Goal: Task Accomplishment & Management: Use online tool/utility

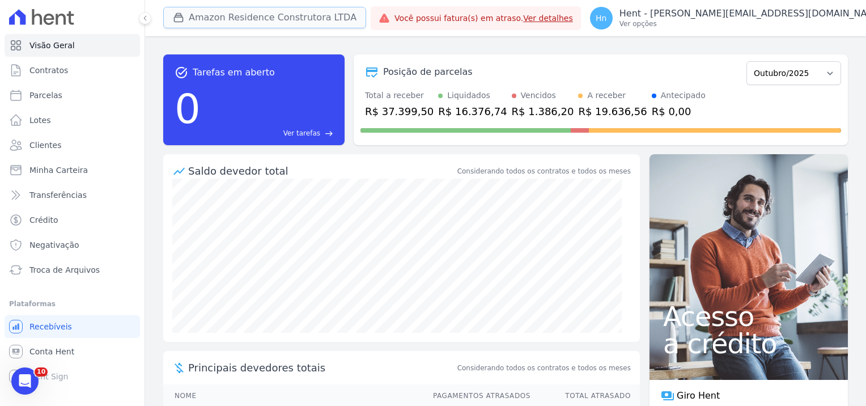
click at [305, 15] on button "Amazon Residence Construtora LTDA" at bounding box center [264, 18] width 203 height 22
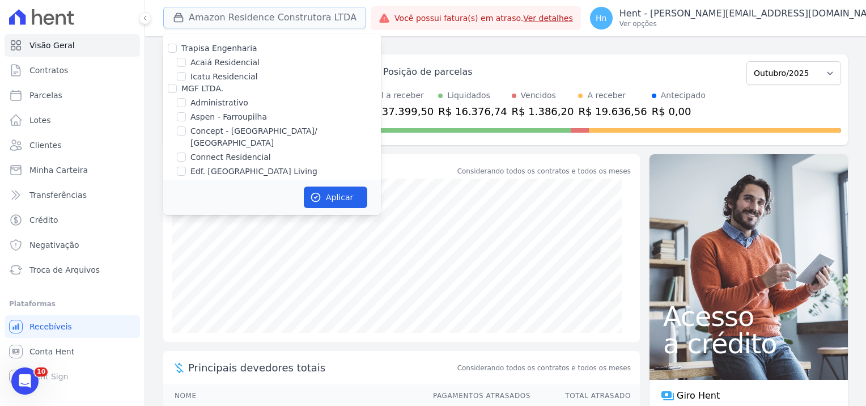
click at [264, 18] on button "Amazon Residence Construtora LTDA" at bounding box center [264, 18] width 203 height 22
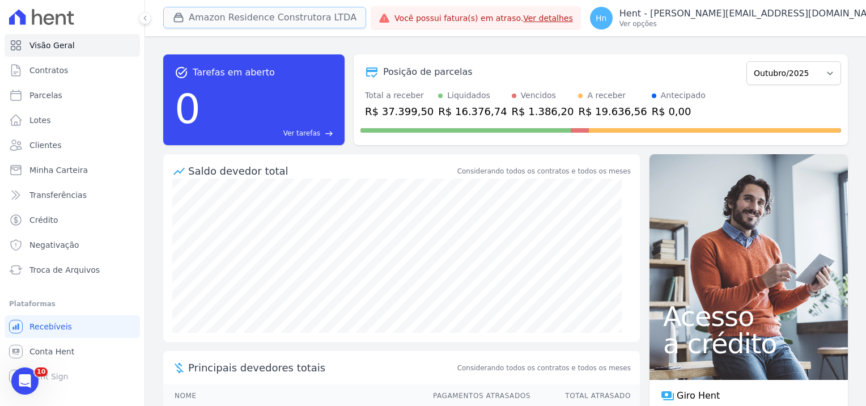
click at [301, 16] on button "Amazon Residence Construtora LTDA" at bounding box center [264, 18] width 203 height 22
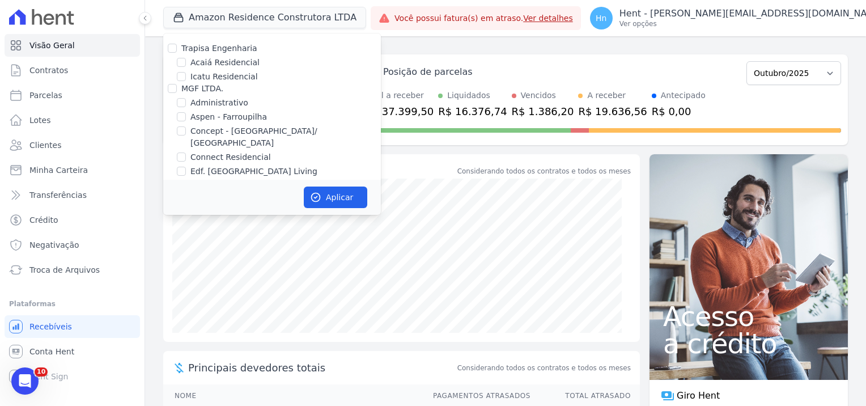
scroll to position [2500, 0]
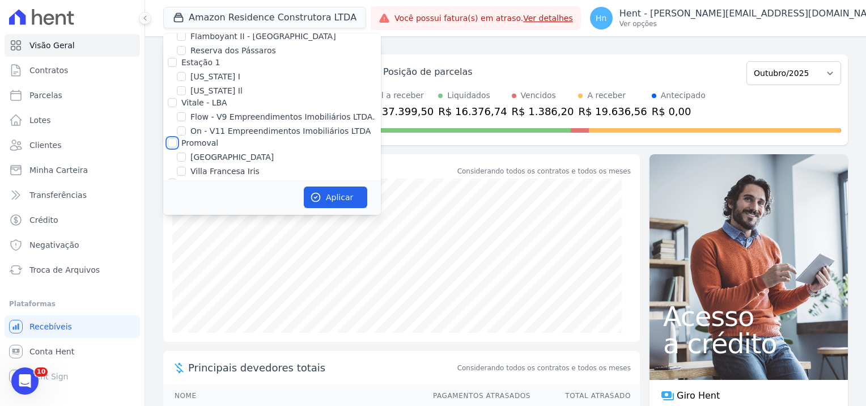
click at [175, 138] on input "Promoval" at bounding box center [172, 142] width 9 height 9
checkbox input "true"
click at [353, 199] on button "Aplicar" at bounding box center [335, 197] width 63 height 22
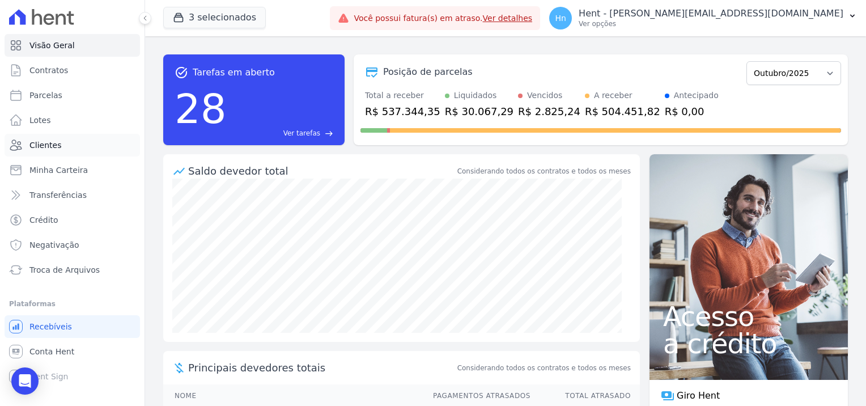
click at [68, 146] on link "Clientes" at bounding box center [72, 145] width 135 height 23
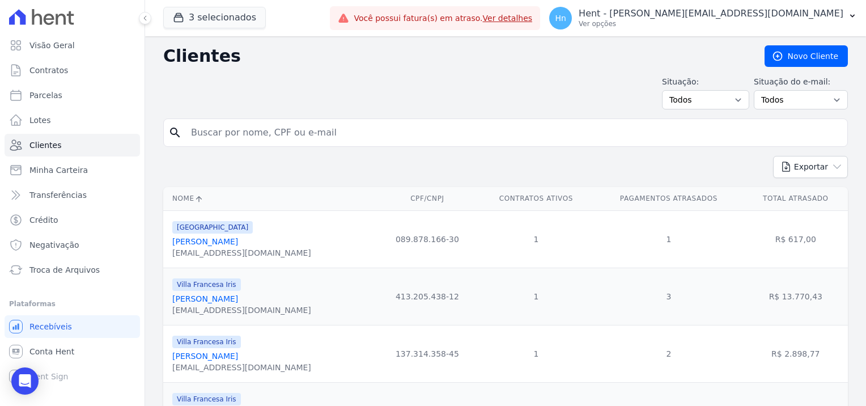
click at [288, 128] on input "search" at bounding box center [513, 132] width 659 height 23
paste input "[PERSON_NAME]"
type input "[PERSON_NAME]"
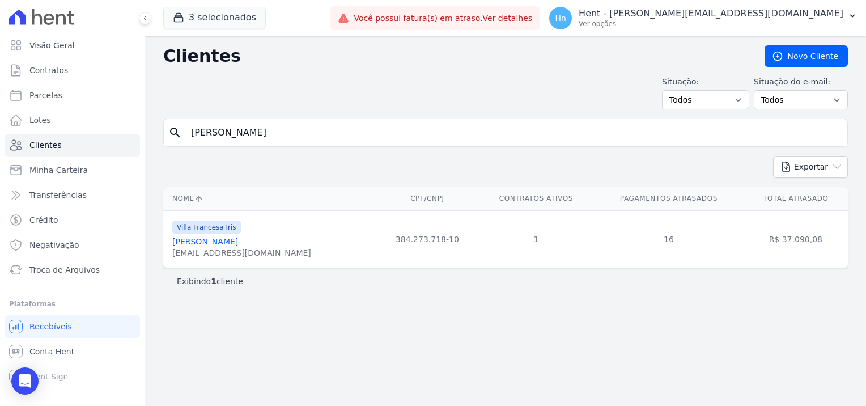
click at [209, 245] on link "[PERSON_NAME]" at bounding box center [205, 241] width 66 height 9
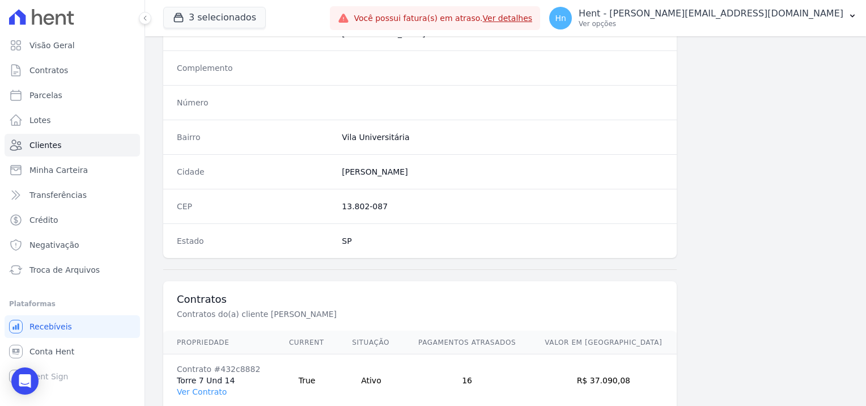
scroll to position [651, 0]
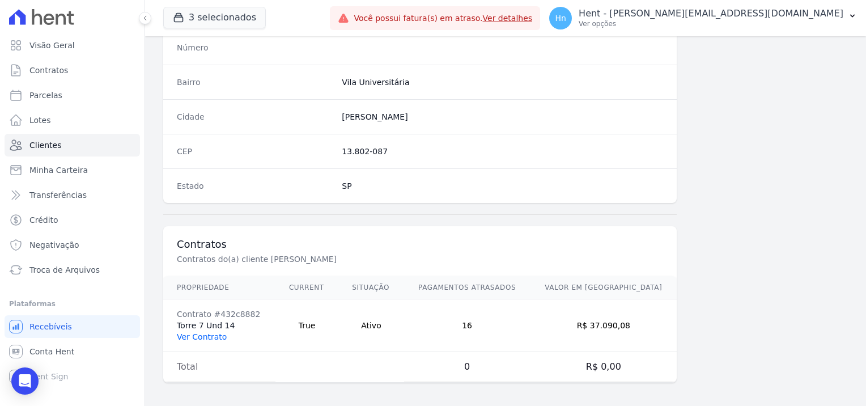
click at [205, 332] on link "Ver Contrato" at bounding box center [202, 336] width 50 height 9
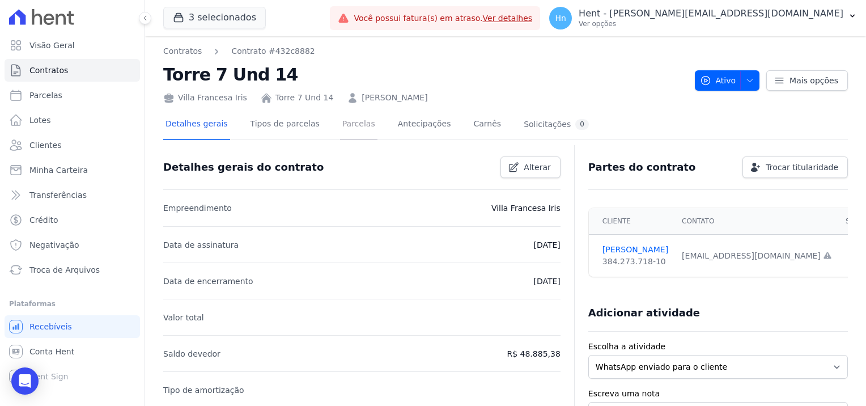
click at [344, 130] on link "Parcelas" at bounding box center [358, 125] width 37 height 30
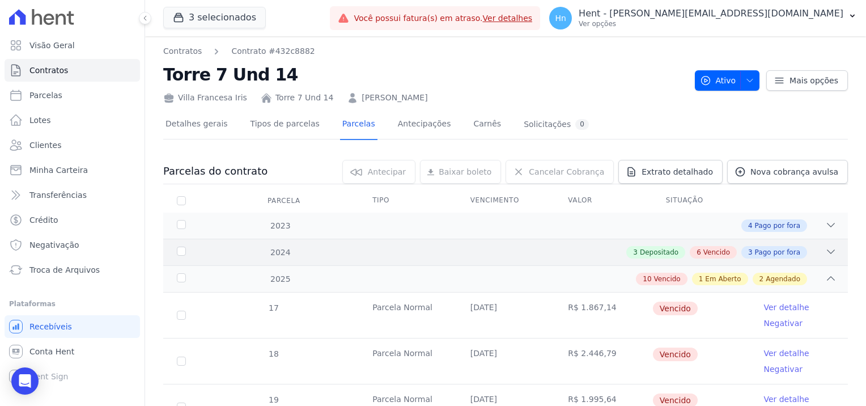
click at [825, 253] on icon at bounding box center [830, 251] width 11 height 11
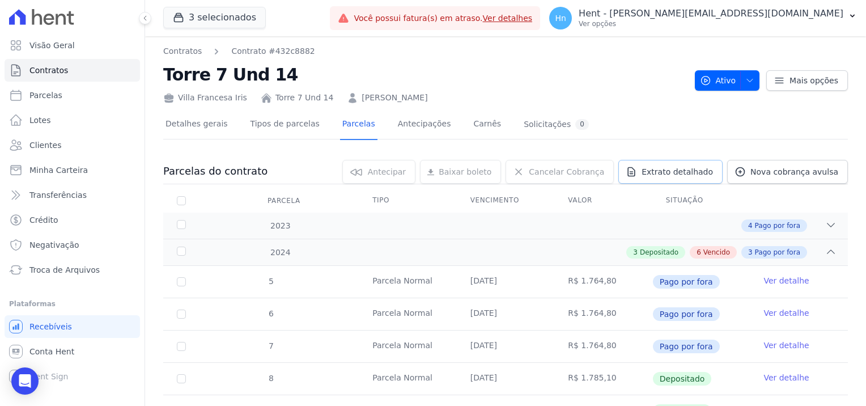
click at [687, 179] on link "Extrato detalhado" at bounding box center [670, 172] width 104 height 24
click at [835, 167] on span "Exportar PDF" at bounding box center [830, 172] width 60 height 11
click at [52, 147] on span "Clientes" at bounding box center [45, 144] width 32 height 11
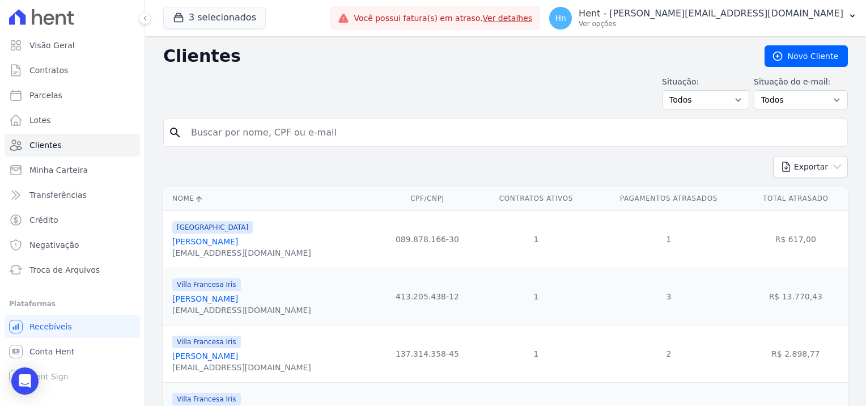
click at [259, 121] on input "search" at bounding box center [513, 132] width 659 height 23
paste input "[PERSON_NAME]"
type input "[PERSON_NAME]"
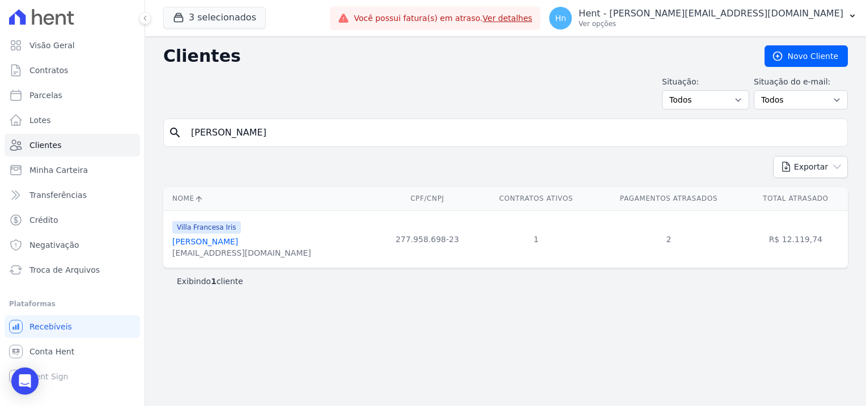
click at [209, 242] on link "[PERSON_NAME]" at bounding box center [205, 241] width 66 height 9
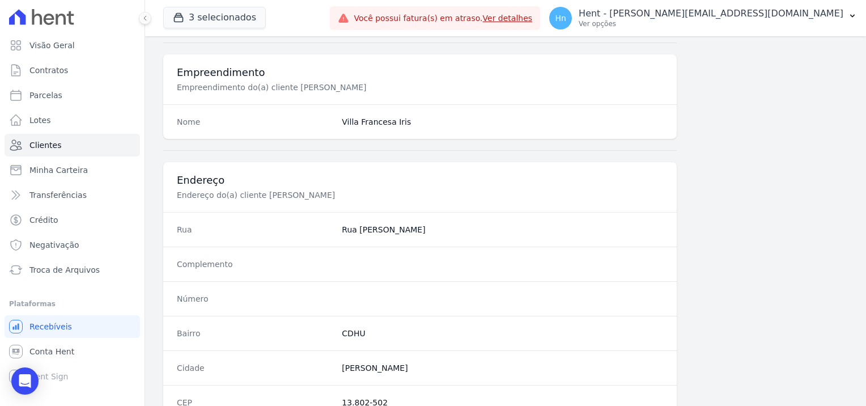
scroll to position [651, 0]
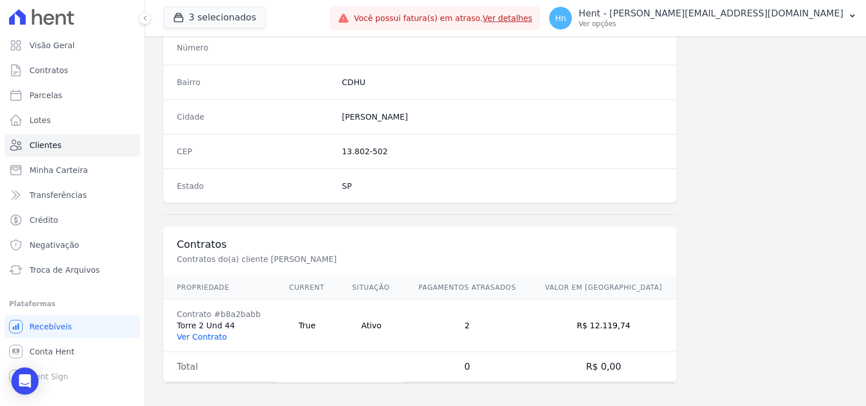
click at [204, 336] on link "Ver Contrato" at bounding box center [202, 336] width 50 height 9
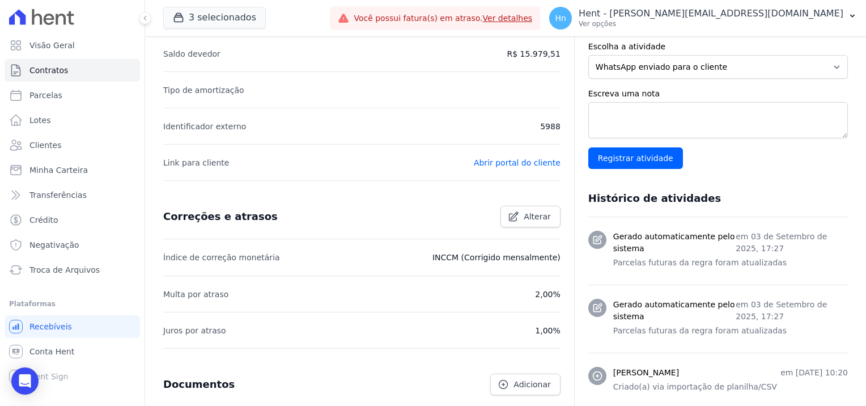
scroll to position [213, 0]
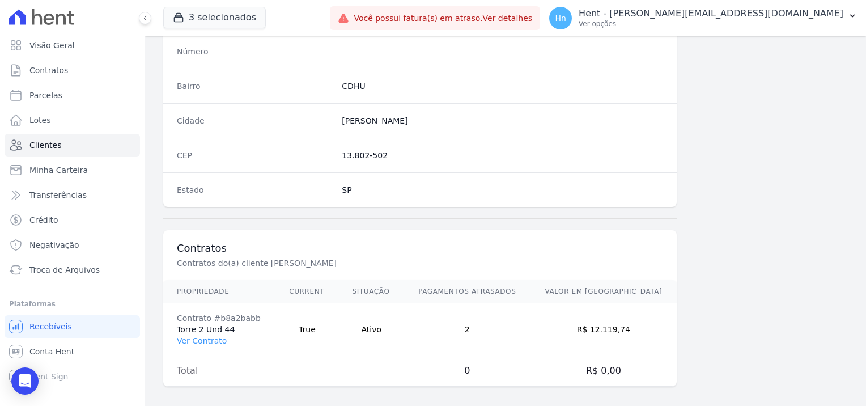
scroll to position [651, 0]
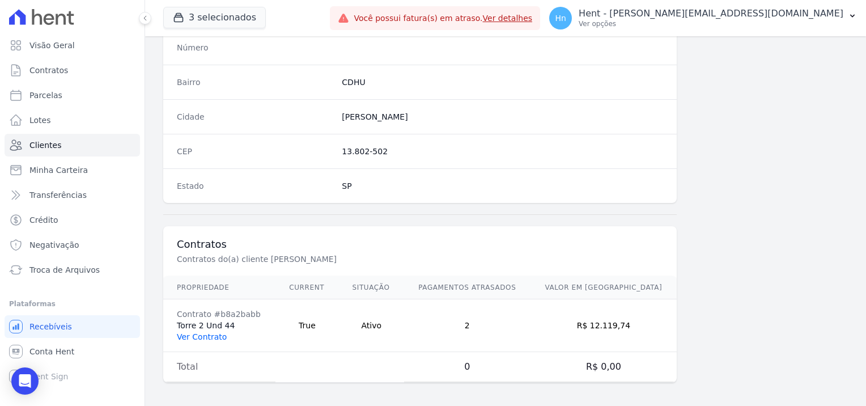
click at [211, 333] on link "Ver Contrato" at bounding box center [202, 336] width 50 height 9
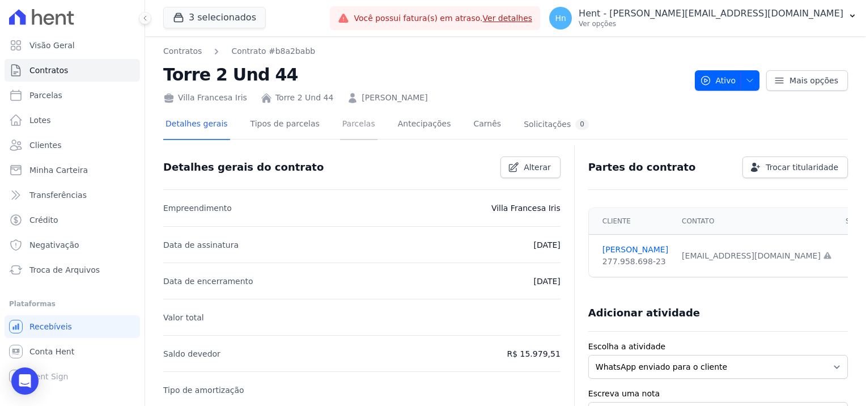
click at [343, 122] on link "Parcelas" at bounding box center [358, 125] width 37 height 30
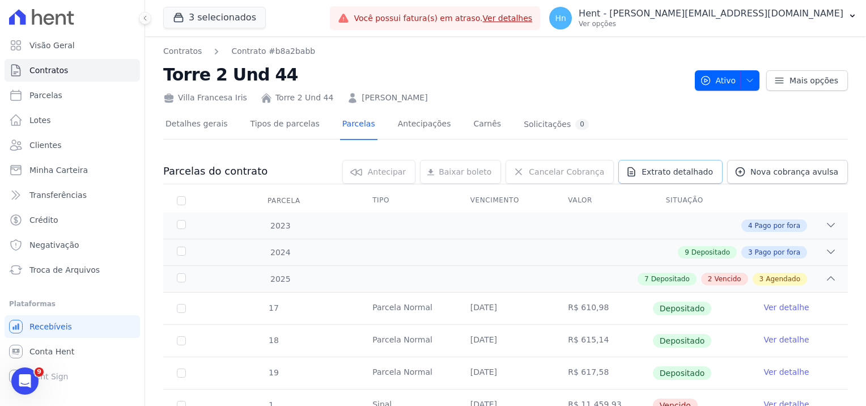
click at [663, 169] on span "Extrato detalhado" at bounding box center [677, 171] width 71 height 11
click at [834, 172] on span "Exportar PDF" at bounding box center [830, 172] width 60 height 11
click at [70, 154] on link "Clientes" at bounding box center [72, 145] width 135 height 23
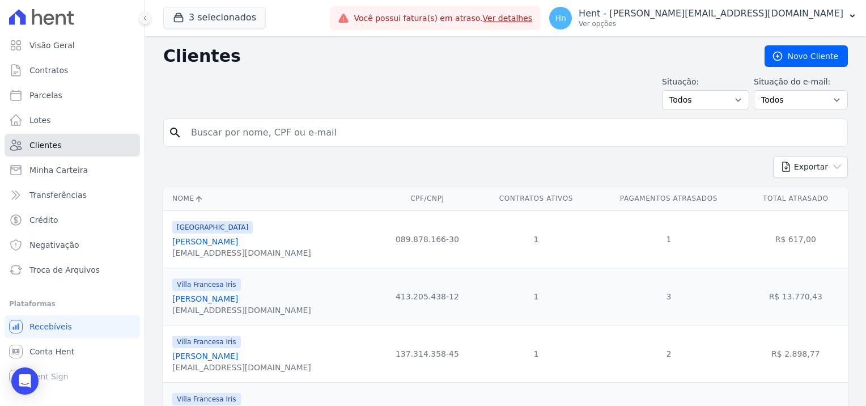
click at [63, 147] on link "Clientes" at bounding box center [72, 145] width 135 height 23
click at [235, 131] on input "[PERSON_NAME]" at bounding box center [513, 132] width 659 height 23
click at [185, 131] on input "search" at bounding box center [513, 132] width 659 height 23
paste input "[PERSON_NAME]"
type input "[PERSON_NAME]"
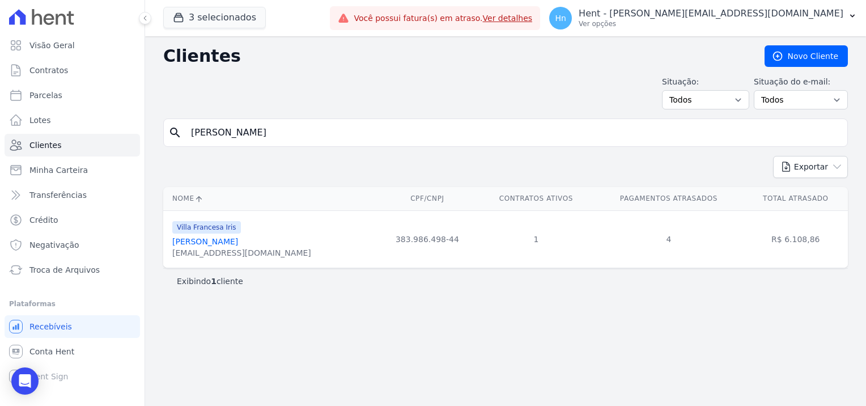
click at [231, 241] on link "[PERSON_NAME]" at bounding box center [205, 241] width 66 height 9
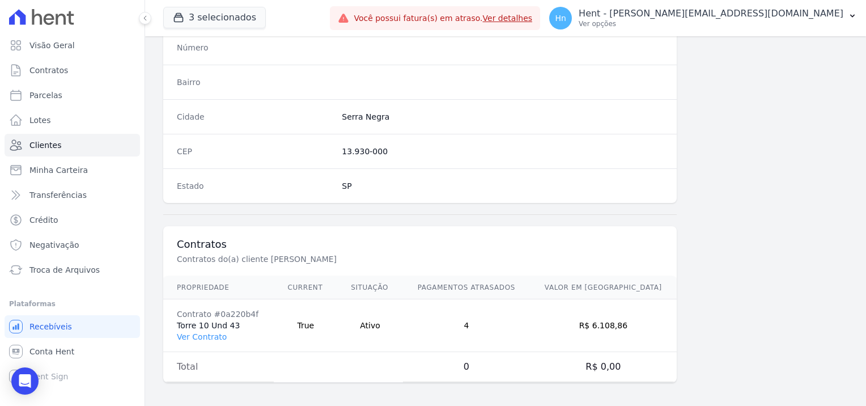
scroll to position [651, 0]
click at [219, 322] on td "Contrato #0a220b4f Torre 10 Und 43 Ver Contrato" at bounding box center [218, 325] width 111 height 53
click at [230, 327] on td "Contrato #0a220b4f Torre 10 Und 43 Ver Contrato" at bounding box center [218, 325] width 111 height 53
click at [227, 325] on td "Contrato #0a220b4f Torre 10 Und 43 Ver Contrato" at bounding box center [218, 325] width 111 height 53
click at [186, 335] on link "Ver Contrato" at bounding box center [202, 336] width 50 height 9
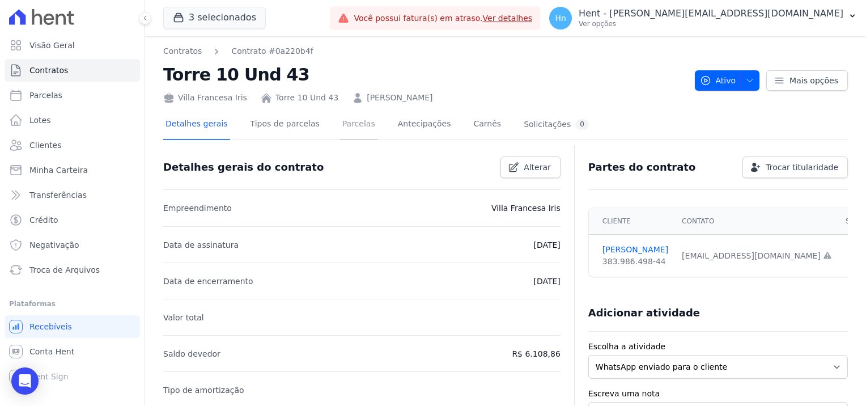
click at [353, 126] on link "Parcelas" at bounding box center [358, 125] width 37 height 30
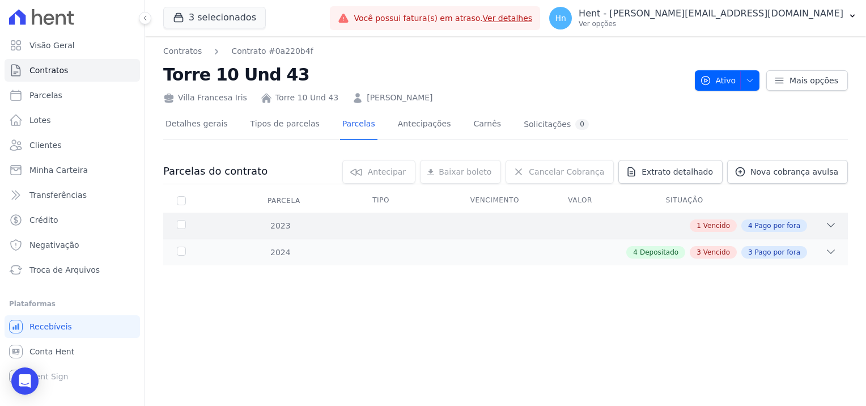
click at [832, 222] on icon at bounding box center [830, 224] width 11 height 11
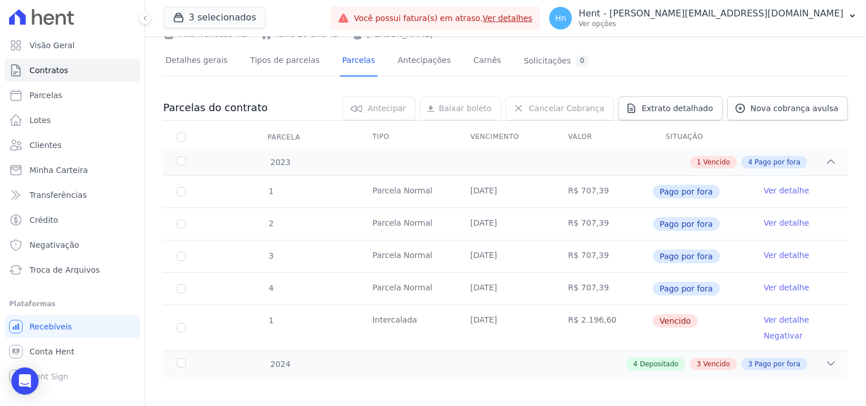
scroll to position [67, 0]
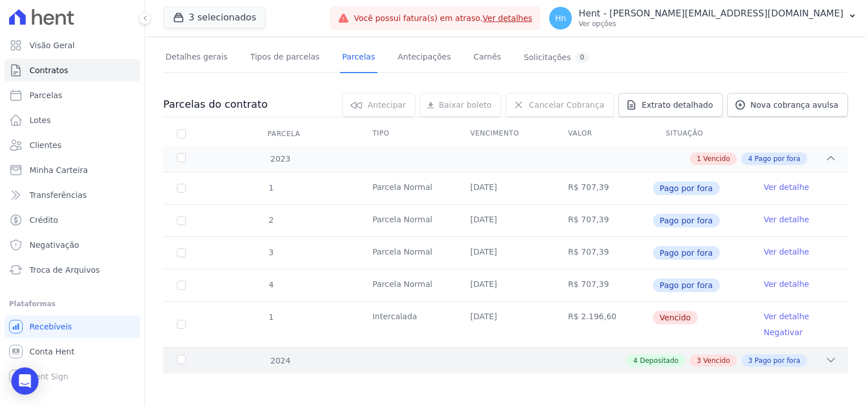
click at [825, 358] on icon at bounding box center [830, 359] width 11 height 11
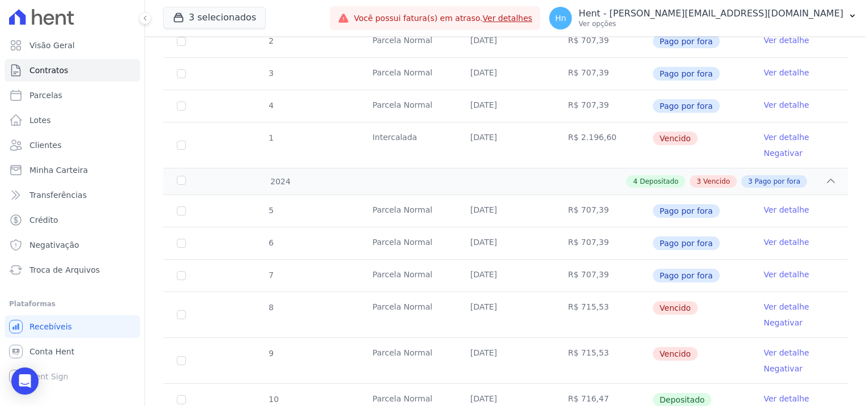
scroll to position [76, 0]
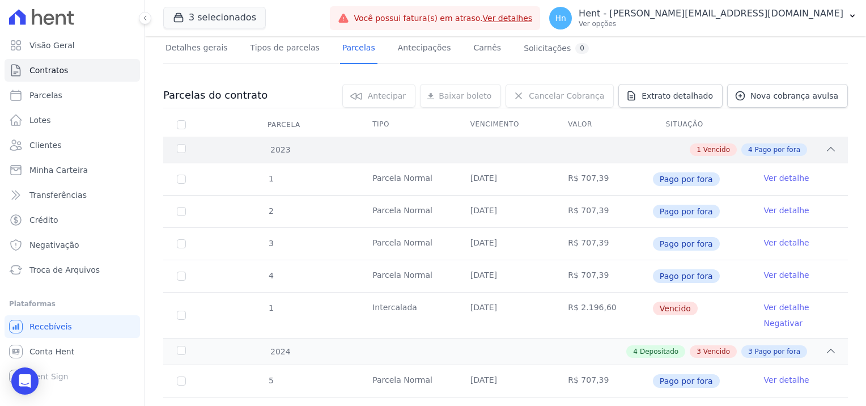
click at [705, 147] on span "Vencido" at bounding box center [716, 150] width 27 height 10
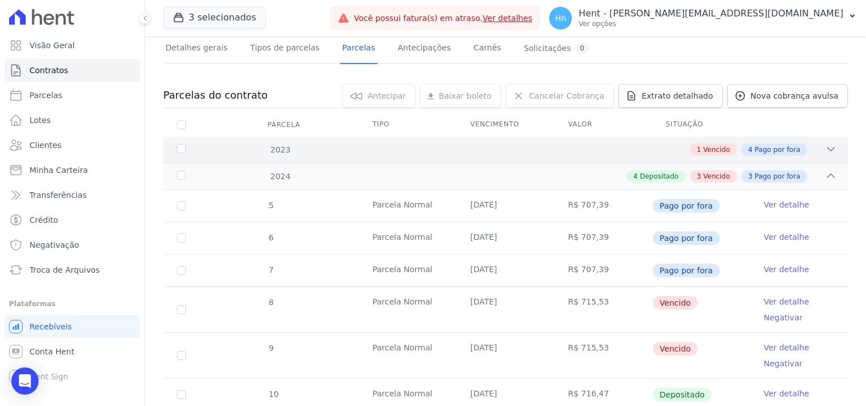
click at [707, 148] on span "Vencido" at bounding box center [716, 150] width 27 height 10
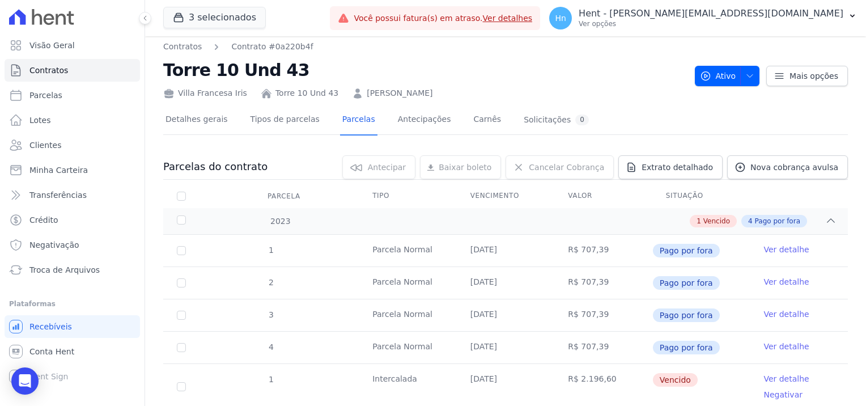
scroll to position [0, 0]
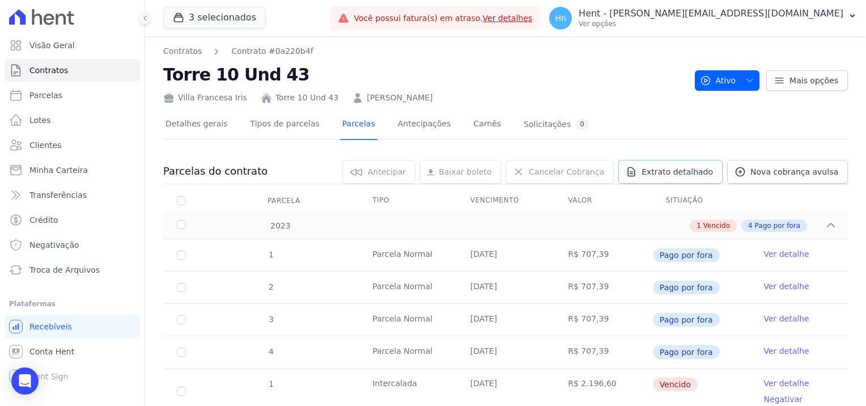
click at [693, 163] on link "Extrato detalhado" at bounding box center [670, 172] width 104 height 24
click at [818, 178] on link "Exportar PDF" at bounding box center [831, 174] width 62 height 14
click at [45, 150] on span "Clientes" at bounding box center [45, 144] width 32 height 11
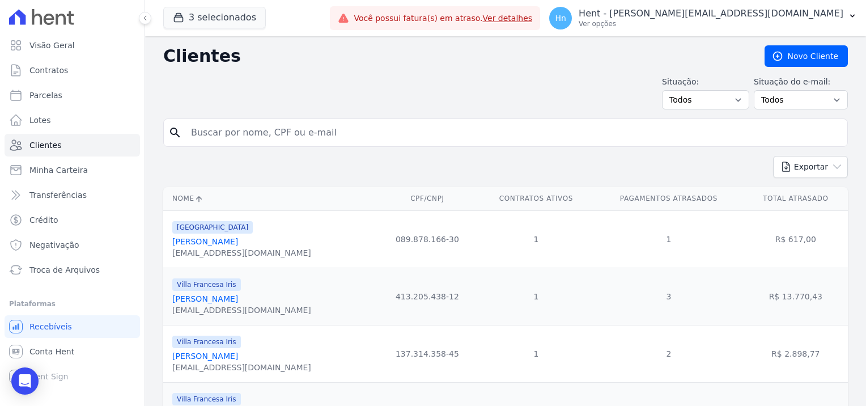
drag, startPoint x: 348, startPoint y: 134, endPoint x: 223, endPoint y: 135, distance: 125.3
click at [223, 135] on input "search" at bounding box center [513, 132] width 659 height 23
type input "[PERSON_NAME]"
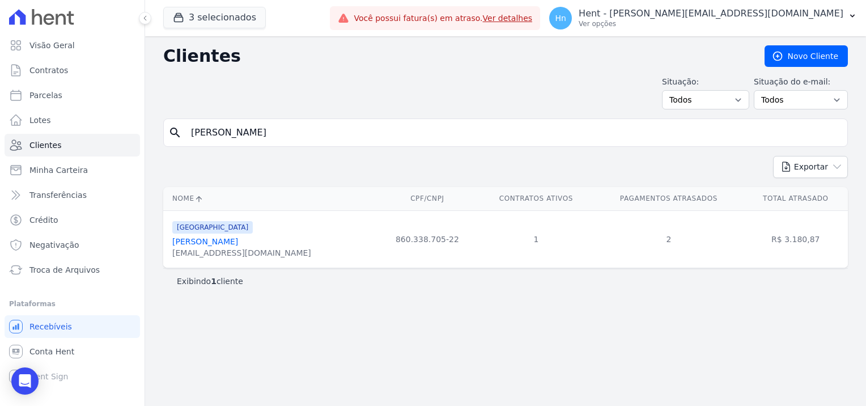
click at [224, 249] on div "[EMAIL_ADDRESS][DOMAIN_NAME]" at bounding box center [241, 252] width 139 height 11
click at [218, 245] on link "[PERSON_NAME]" at bounding box center [205, 241] width 66 height 9
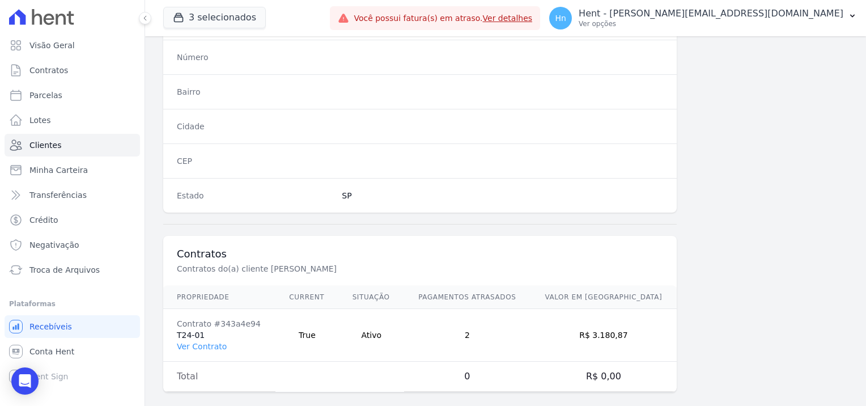
scroll to position [651, 0]
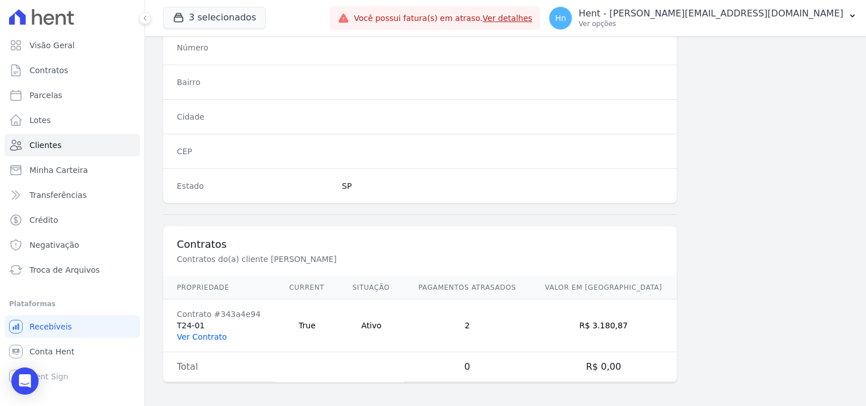
click at [201, 333] on link "Ver Contrato" at bounding box center [202, 336] width 50 height 9
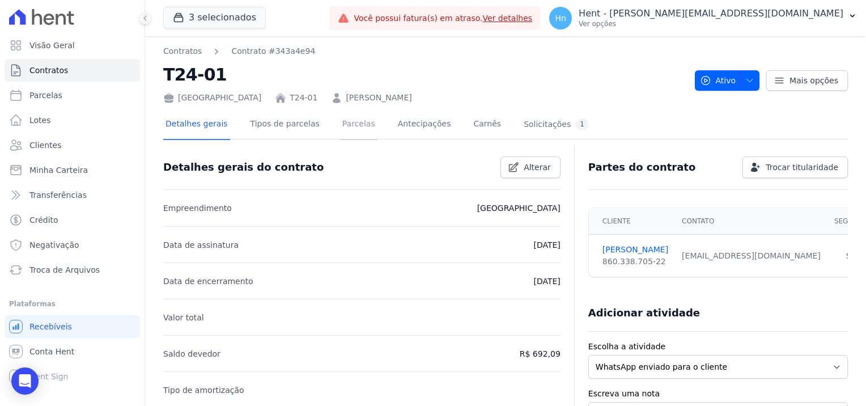
click at [342, 131] on link "Parcelas" at bounding box center [358, 125] width 37 height 30
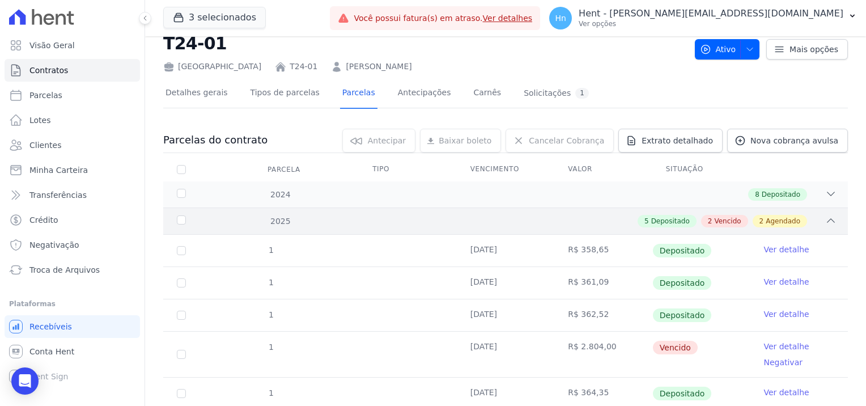
scroll to position [170, 0]
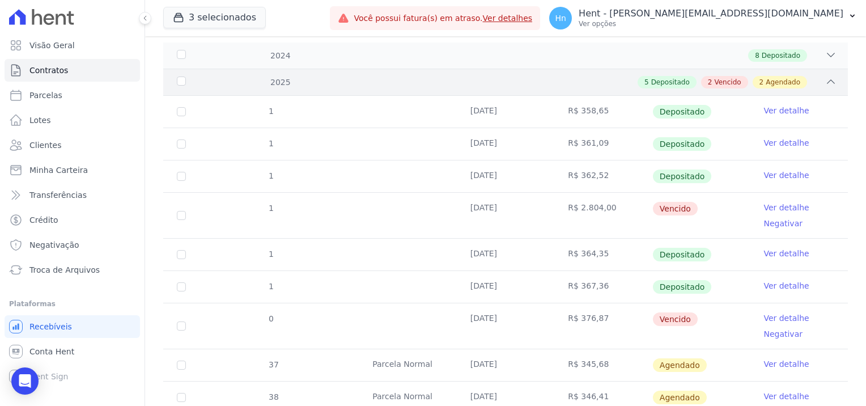
click at [826, 80] on icon at bounding box center [830, 81] width 11 height 11
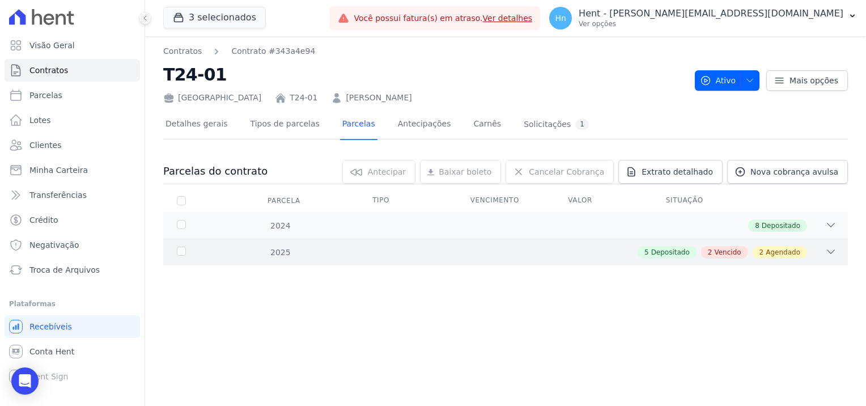
scroll to position [0, 0]
click at [826, 80] on span "Mais opções" at bounding box center [813, 80] width 49 height 11
click at [621, 98] on div "[GEOGRAPHIC_DATA] T24-01 [PERSON_NAME]" at bounding box center [424, 95] width 523 height 16
click at [834, 252] on icon at bounding box center [830, 251] width 11 height 11
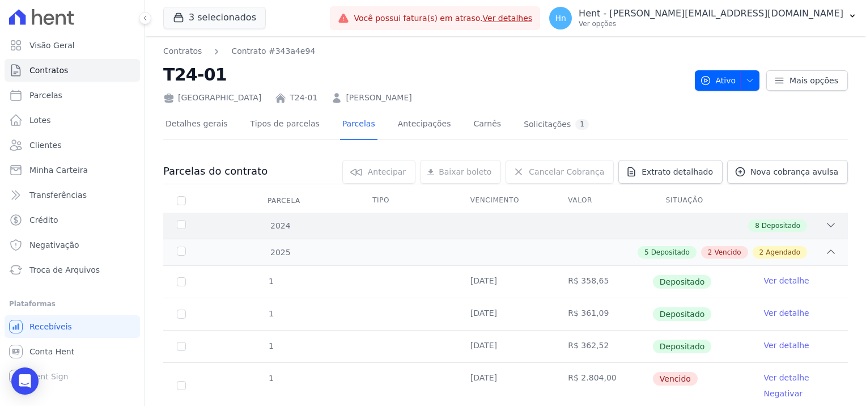
click at [825, 226] on icon at bounding box center [830, 224] width 11 height 11
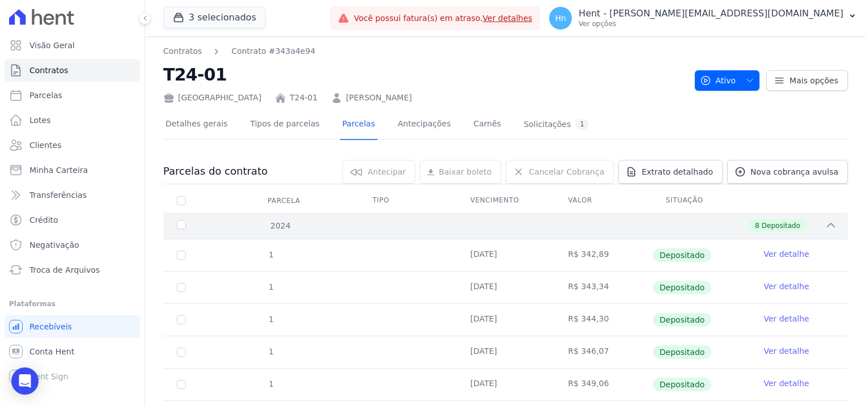
click at [825, 226] on icon at bounding box center [830, 224] width 11 height 11
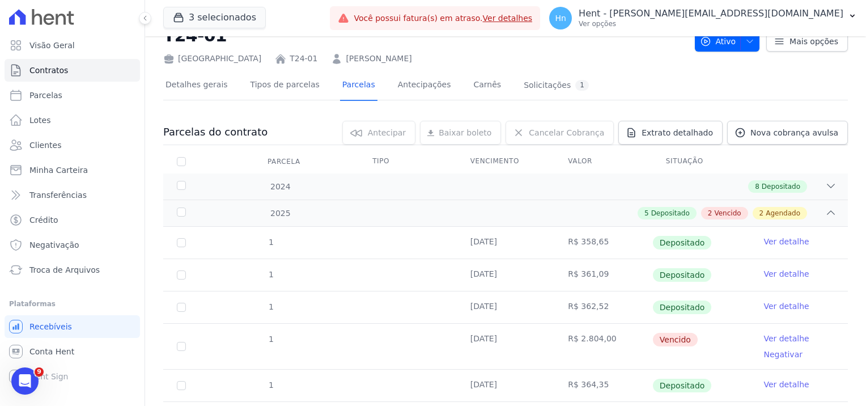
scroll to position [57, 0]
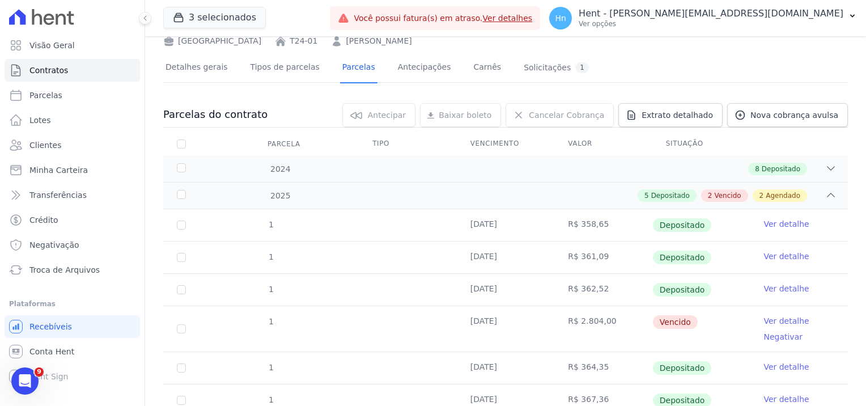
click at [778, 319] on link "Ver detalhe" at bounding box center [785, 320] width 45 height 11
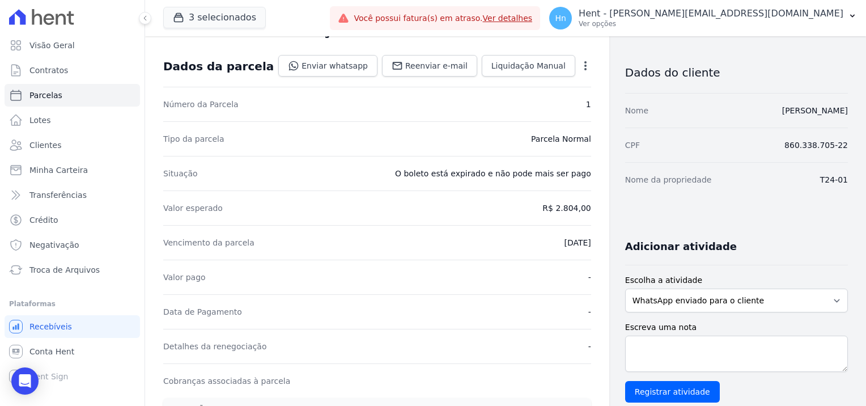
scroll to position [113, 0]
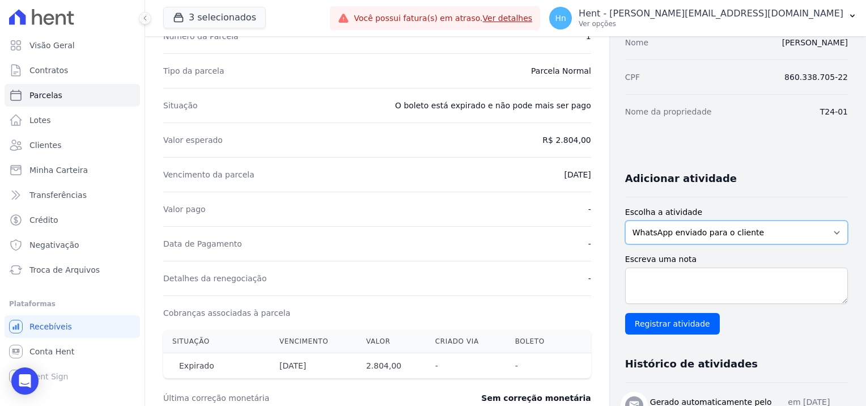
click at [719, 237] on select "WhatsApp enviado para o cliente Adicionar um comentário Ligação feita para o cl…" at bounding box center [736, 232] width 223 height 24
select select "note"
click at [625, 220] on select "WhatsApp enviado para o cliente Adicionar um comentário Ligação feita para o cl…" at bounding box center [736, 232] width 223 height 24
click at [699, 284] on textarea "Escreva uma nota" at bounding box center [736, 285] width 223 height 36
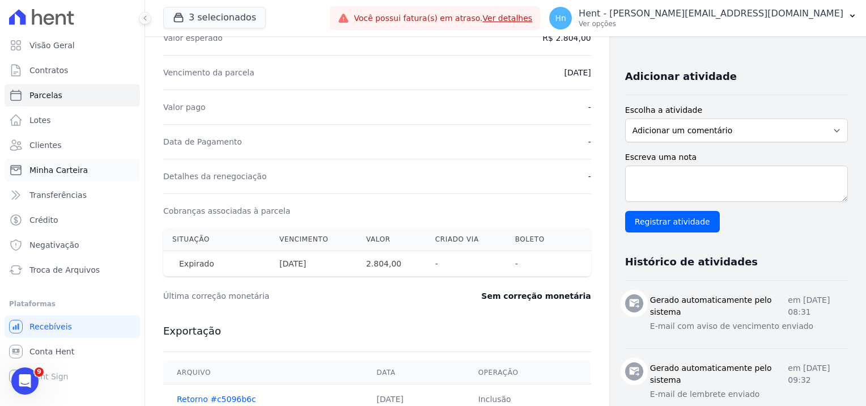
scroll to position [227, 0]
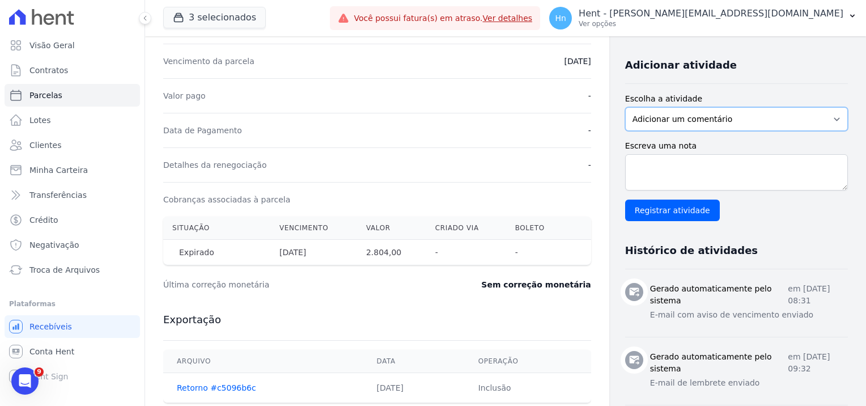
click at [665, 112] on select "WhatsApp enviado para o cliente Adicionar um comentário Ligação feita para o cl…" at bounding box center [736, 119] width 223 height 24
click at [625, 107] on select "WhatsApp enviado para o cliente Adicionar um comentário Ligação feita para o cl…" at bounding box center [736, 119] width 223 height 24
click at [686, 176] on textarea "Escreva uma nota" at bounding box center [736, 172] width 223 height 36
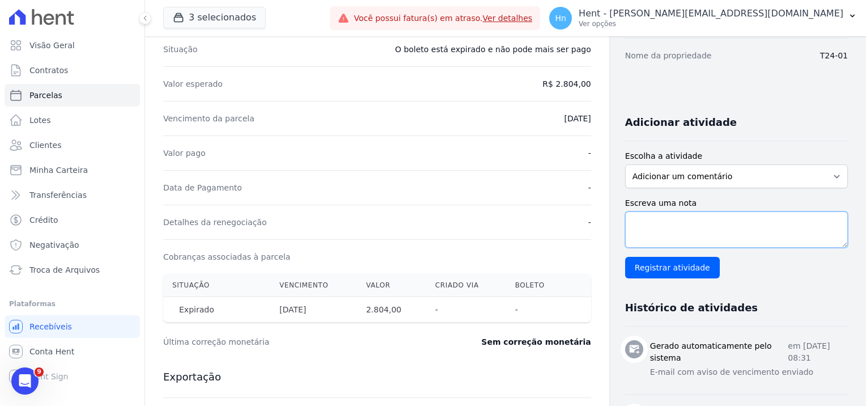
scroll to position [170, 0]
click at [691, 226] on textarea "Escreva uma nota" at bounding box center [736, 229] width 223 height 36
paste textarea "Em contato com o cliente o mesmo nos encaminhou o acordo, feito com a promoval,…"
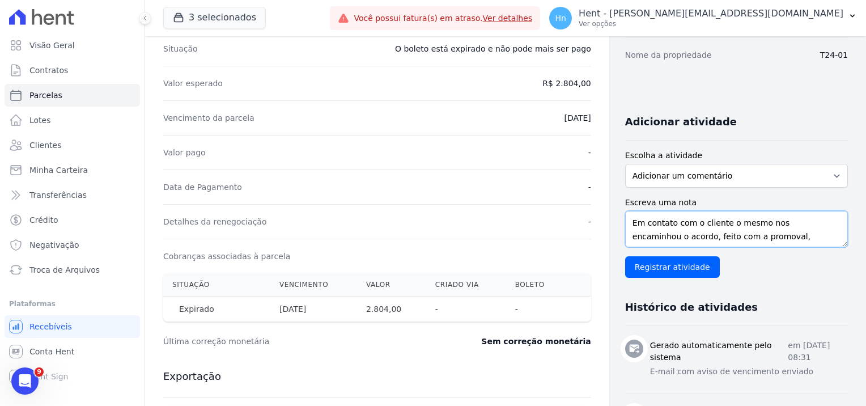
scroll to position [22, 0]
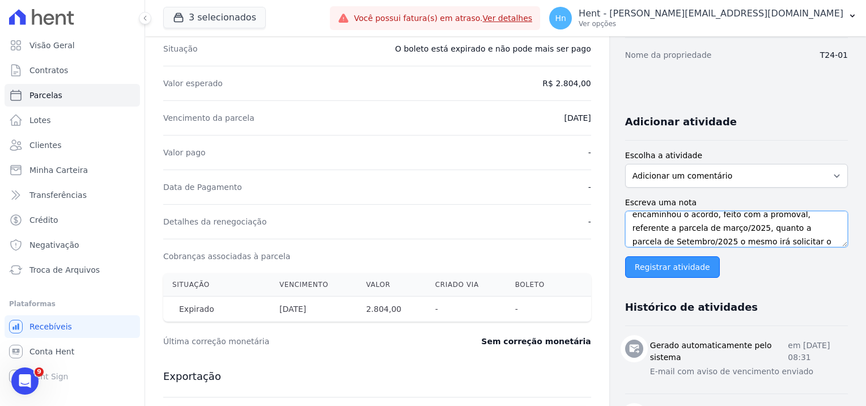
type textarea "Em contato com o cliente o mesmo nos encaminhou o acordo, feito com a promoval,…"
click at [679, 269] on input "Registrar atividade" at bounding box center [672, 267] width 95 height 22
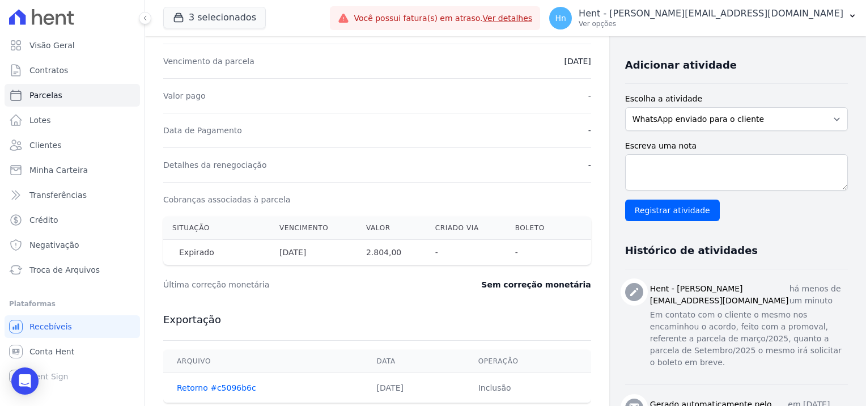
scroll to position [283, 0]
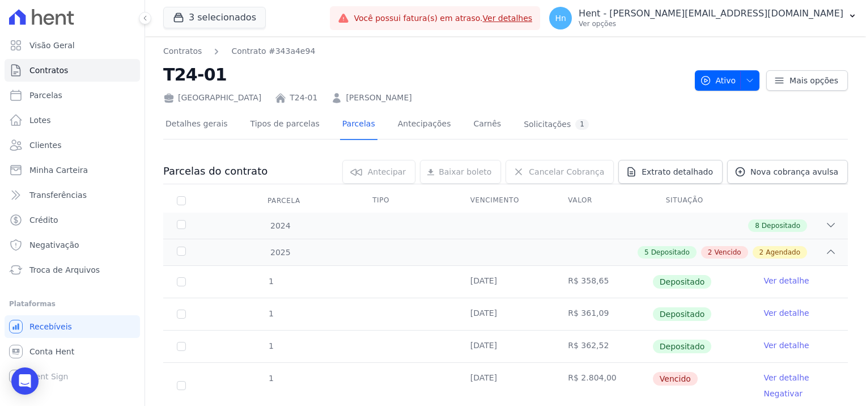
drag, startPoint x: 362, startPoint y: 97, endPoint x: 283, endPoint y: 95, distance: 78.8
click at [283, 95] on div "[GEOGRAPHIC_DATA] T24-01 [PERSON_NAME]" at bounding box center [424, 95] width 523 height 16
copy link "[PERSON_NAME]"
